Goal: Task Accomplishment & Management: Manage account settings

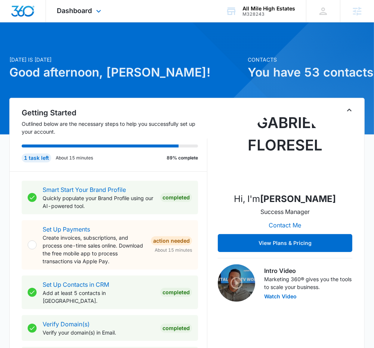
click at [81, 17] on div "Dashboard Apps Reputation Websites Forms CRM Email Social Content Ads Intellige…" at bounding box center [80, 11] width 68 height 22
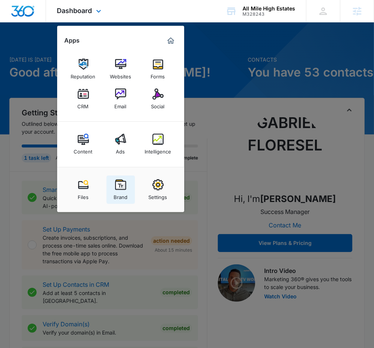
click at [123, 197] on div "Brand" at bounding box center [120, 195] width 14 height 10
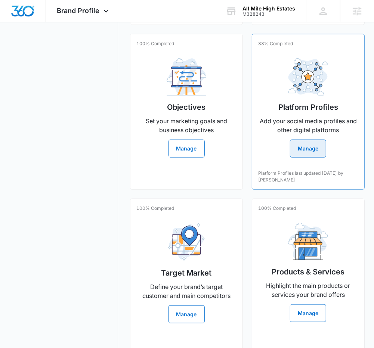
scroll to position [398, 0]
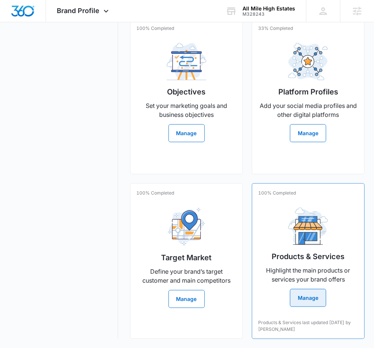
click at [291, 255] on h2 "Products & Services" at bounding box center [307, 256] width 73 height 11
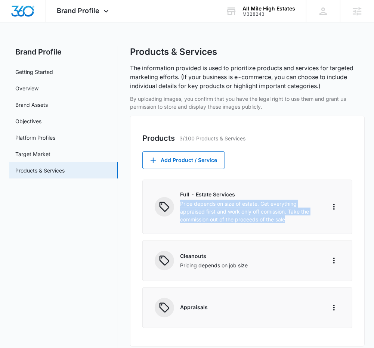
drag, startPoint x: 291, startPoint y: 222, endPoint x: 178, endPoint y: 201, distance: 114.5
click at [178, 201] on div "Full - Estate Services Price depends on size of estate. Get everything appraise…" at bounding box center [234, 206] width 161 height 33
copy p "Price depends on size of estate. Get everything appraised first and work only o…"
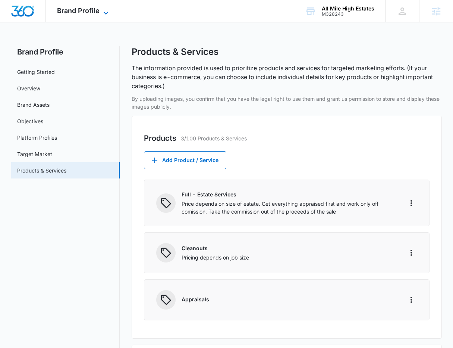
click at [79, 13] on span "Brand Profile" at bounding box center [78, 11] width 43 height 8
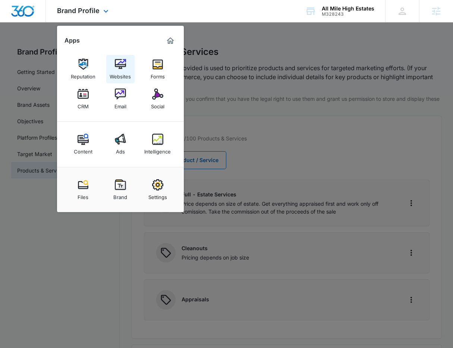
click at [112, 71] on div "Websites" at bounding box center [120, 75] width 21 height 10
